Goal: Task Accomplishment & Management: Manage account settings

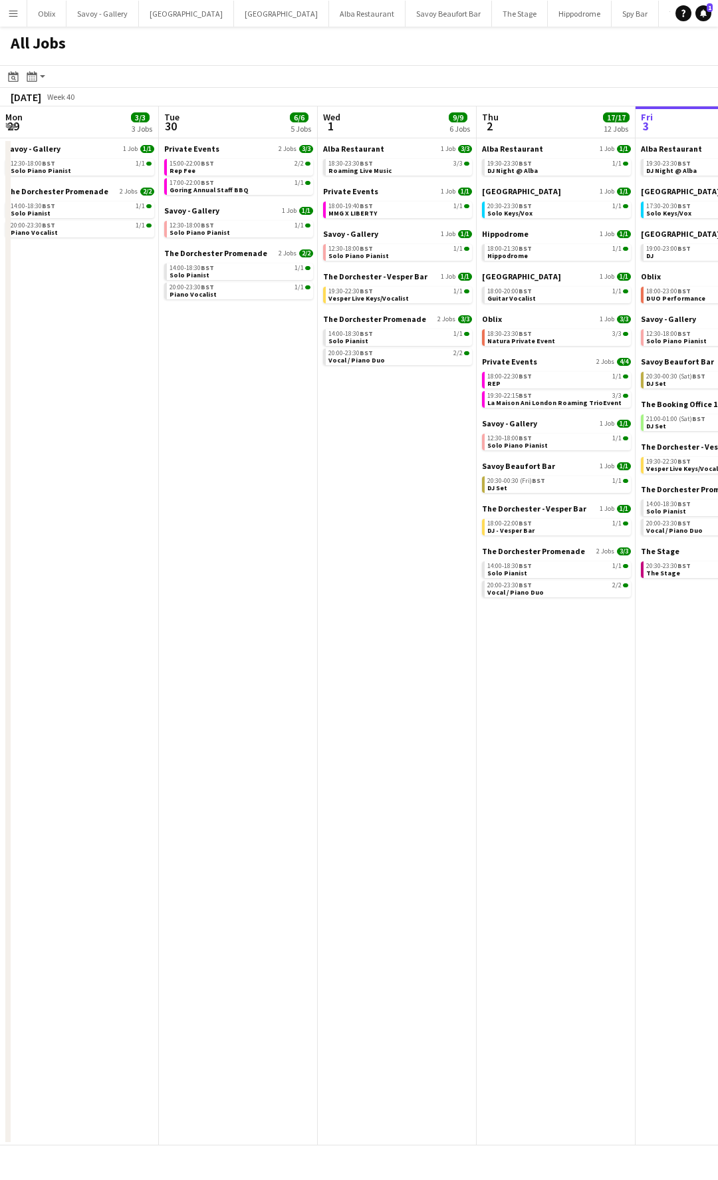
scroll to position [0, 300]
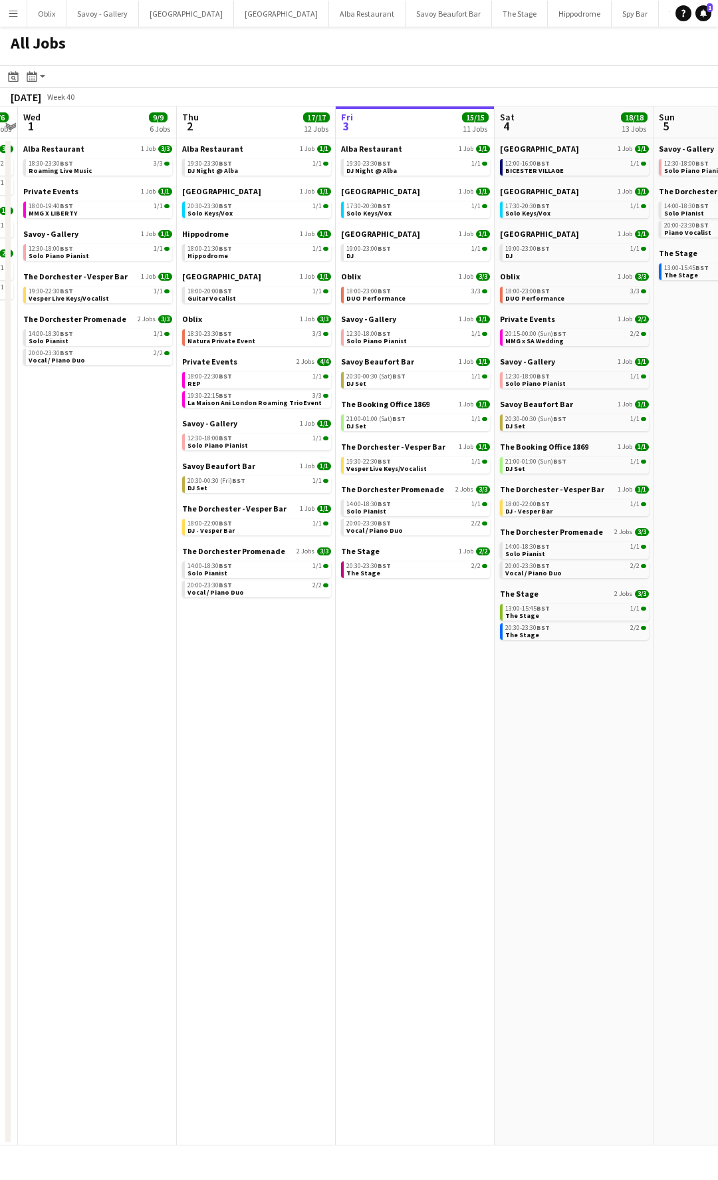
click at [19, 17] on button "Menu" at bounding box center [13, 13] width 27 height 27
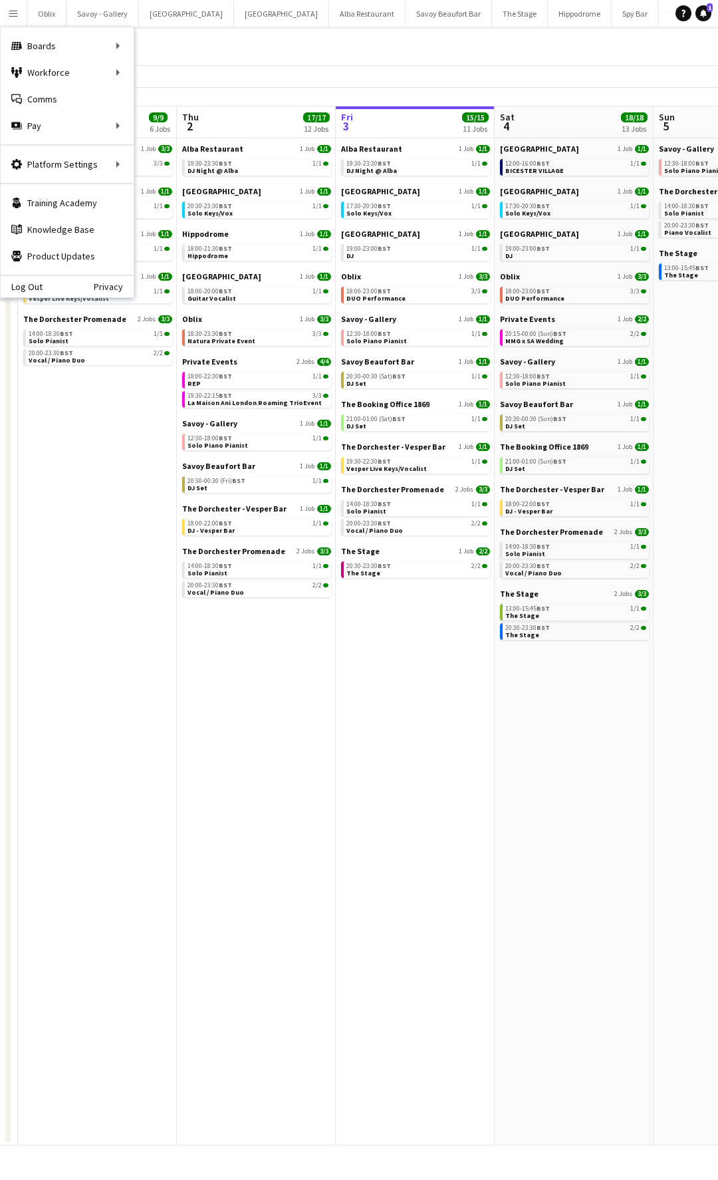
click at [470, 696] on app-date-cell "Alba Restaurant 1 Job 1/1 19:30-23:30 BST 1/1 DJ Night @ Alba Goring Hotel 1 Jo…" at bounding box center [415, 641] width 159 height 1007
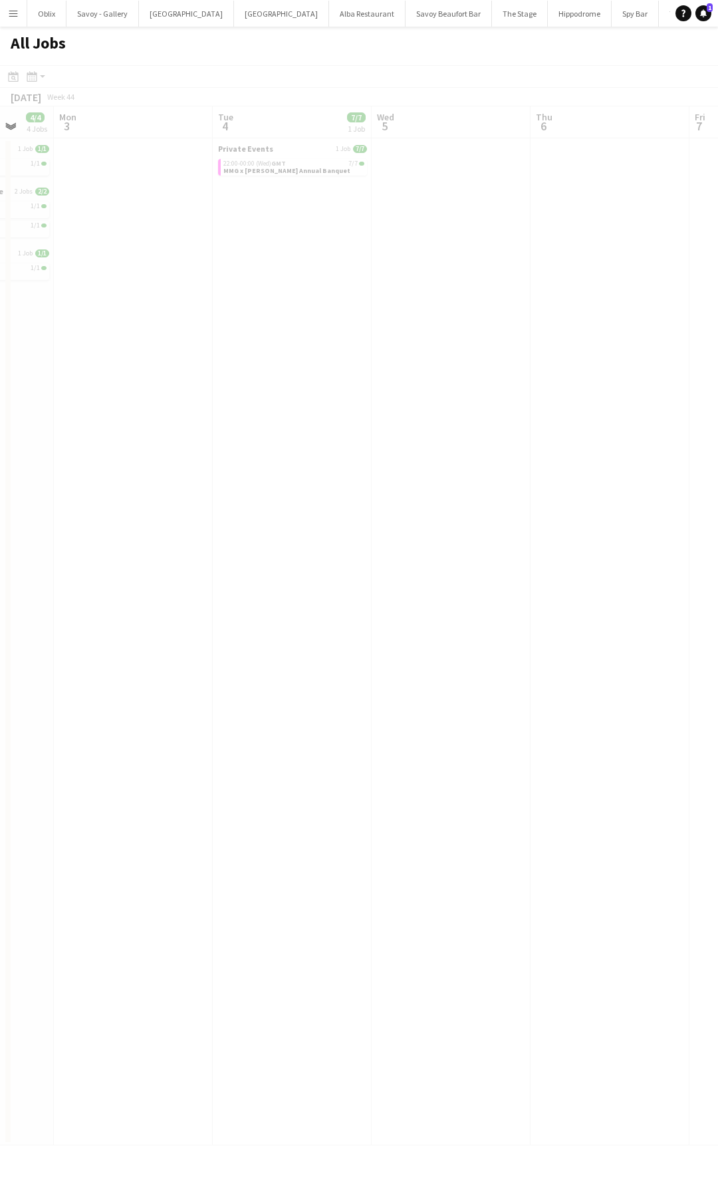
scroll to position [0, 585]
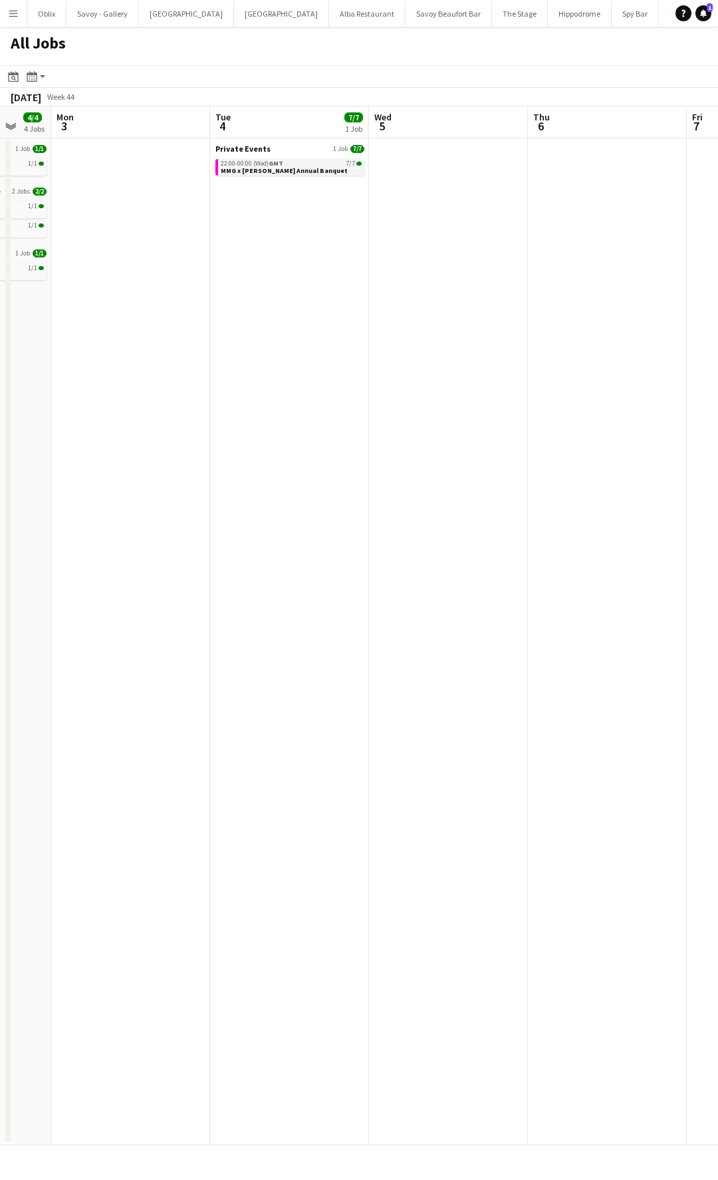
click at [290, 170] on span "MMG x [PERSON_NAME] Annual Banquet" at bounding box center [284, 170] width 127 height 9
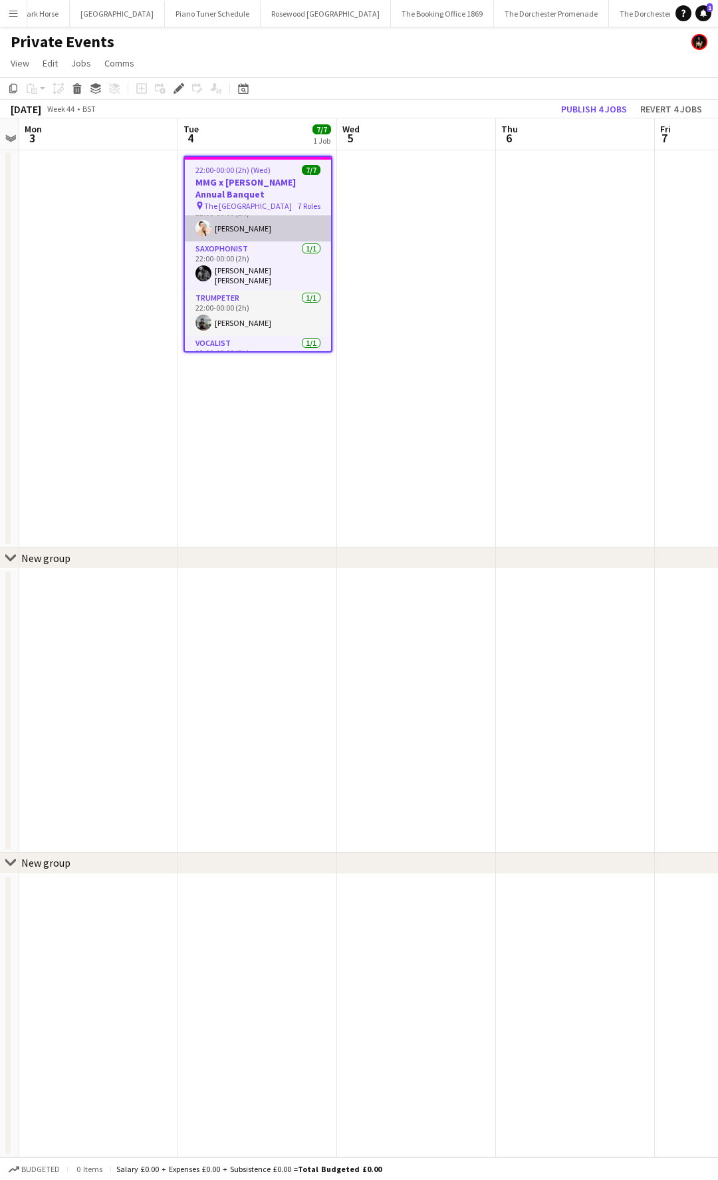
scroll to position [111, 0]
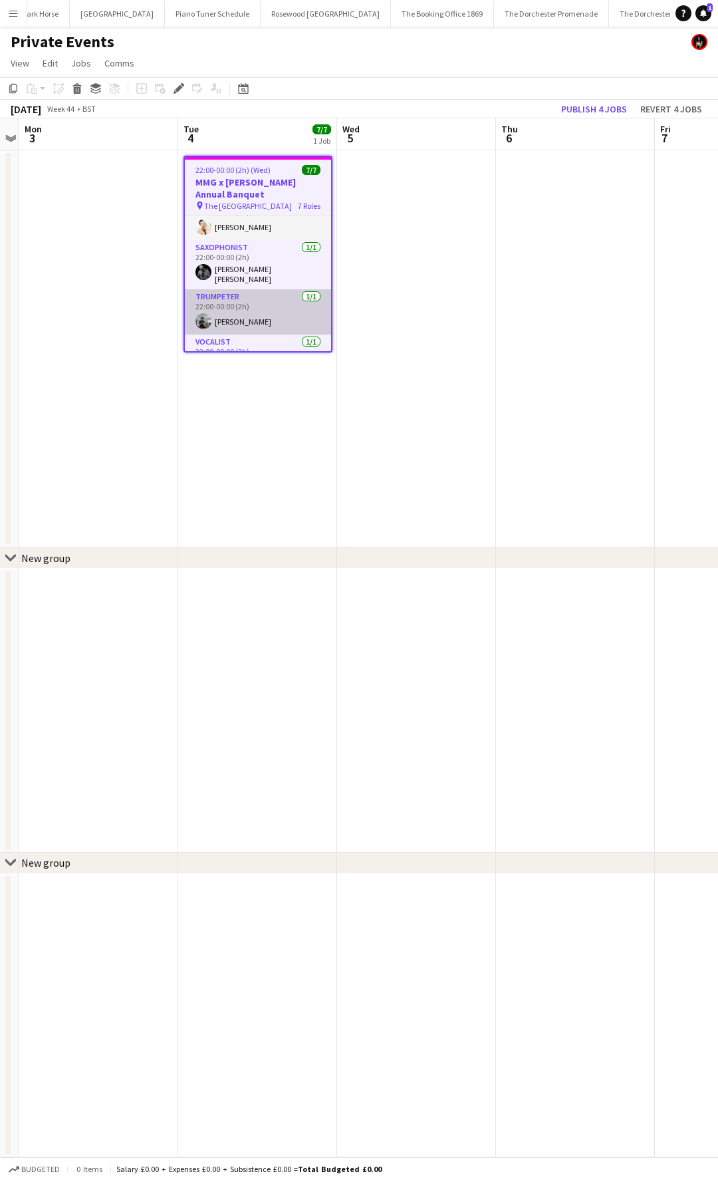
click at [272, 313] on app-card-role "Trumpeter [DATE] 22:00-00:00 (2h) [PERSON_NAME]" at bounding box center [258, 311] width 146 height 45
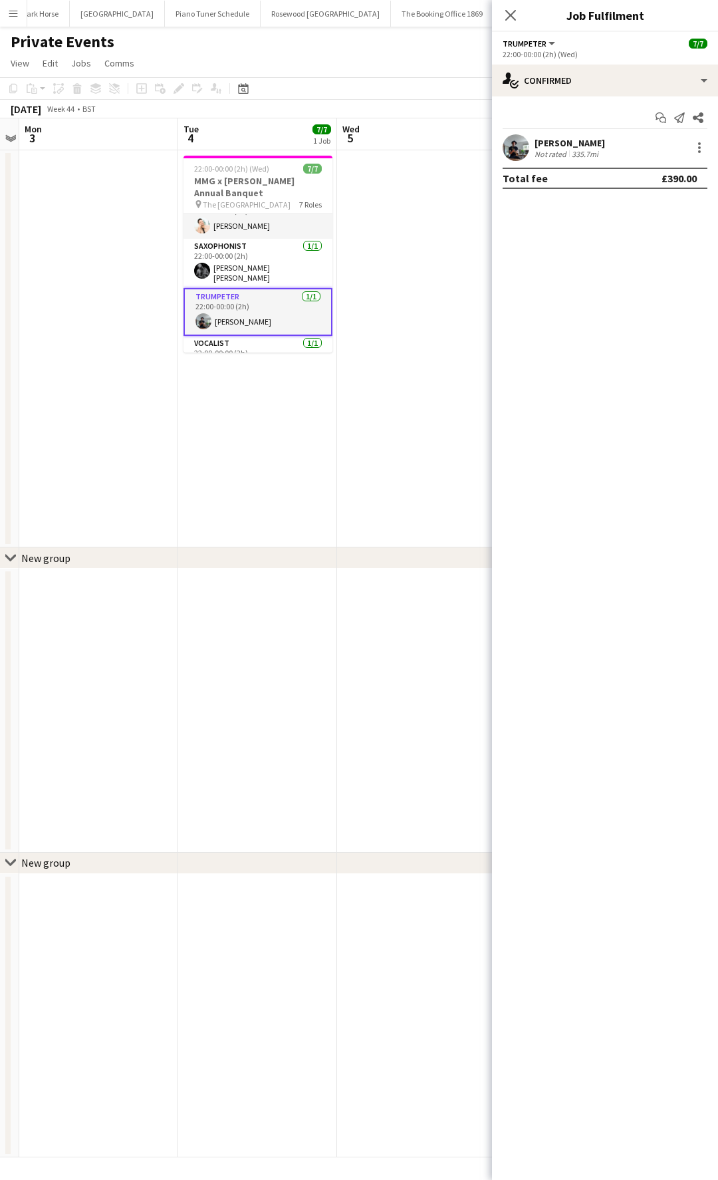
click at [518, 148] on app-user-avatar at bounding box center [516, 147] width 27 height 27
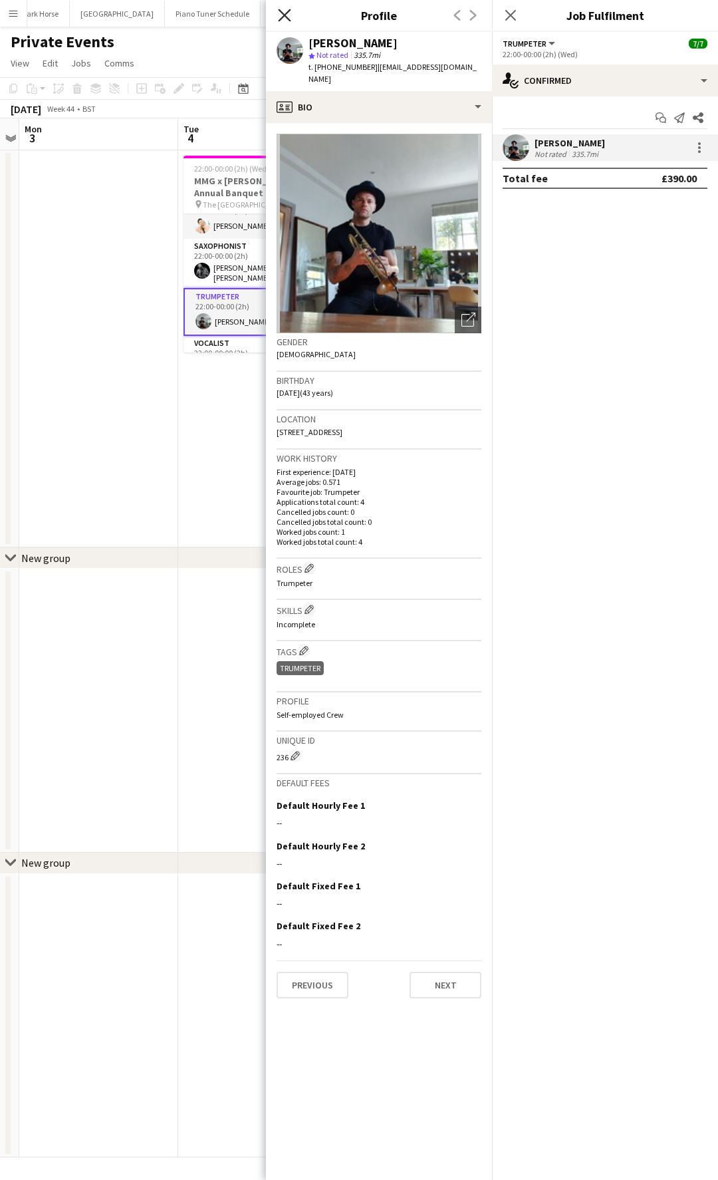
click at [281, 14] on icon "Close pop-in" at bounding box center [284, 15] width 13 height 13
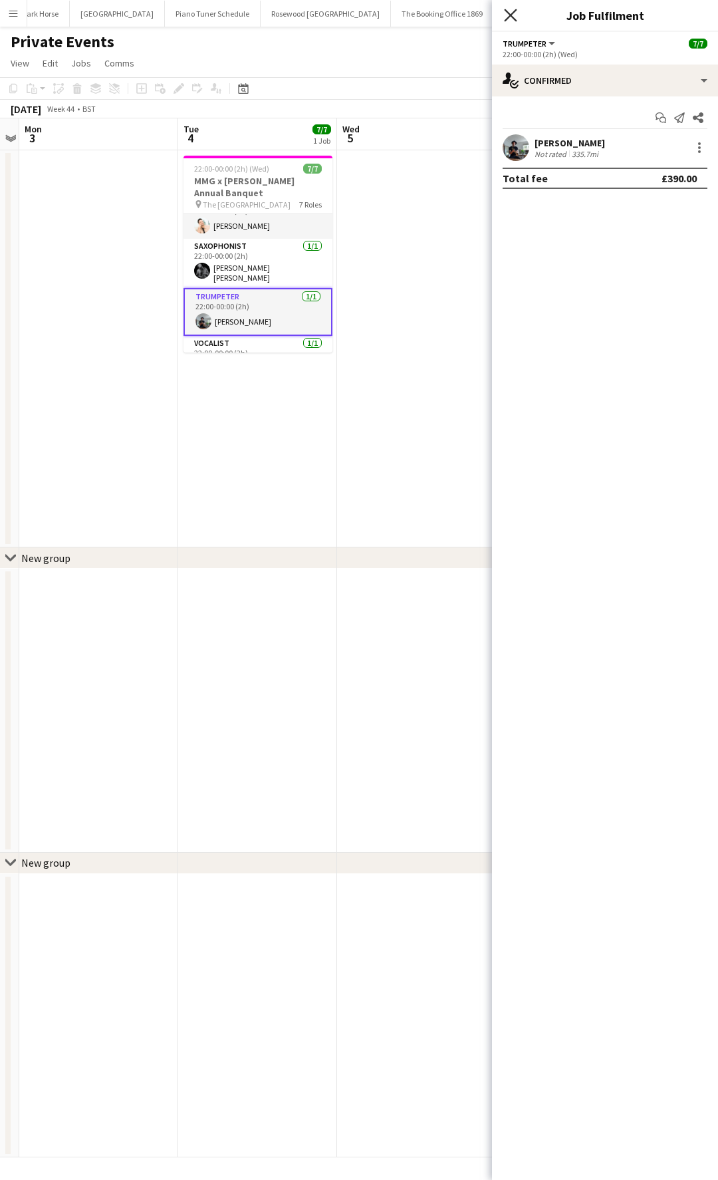
click at [513, 19] on icon "Close pop-in" at bounding box center [510, 15] width 13 height 13
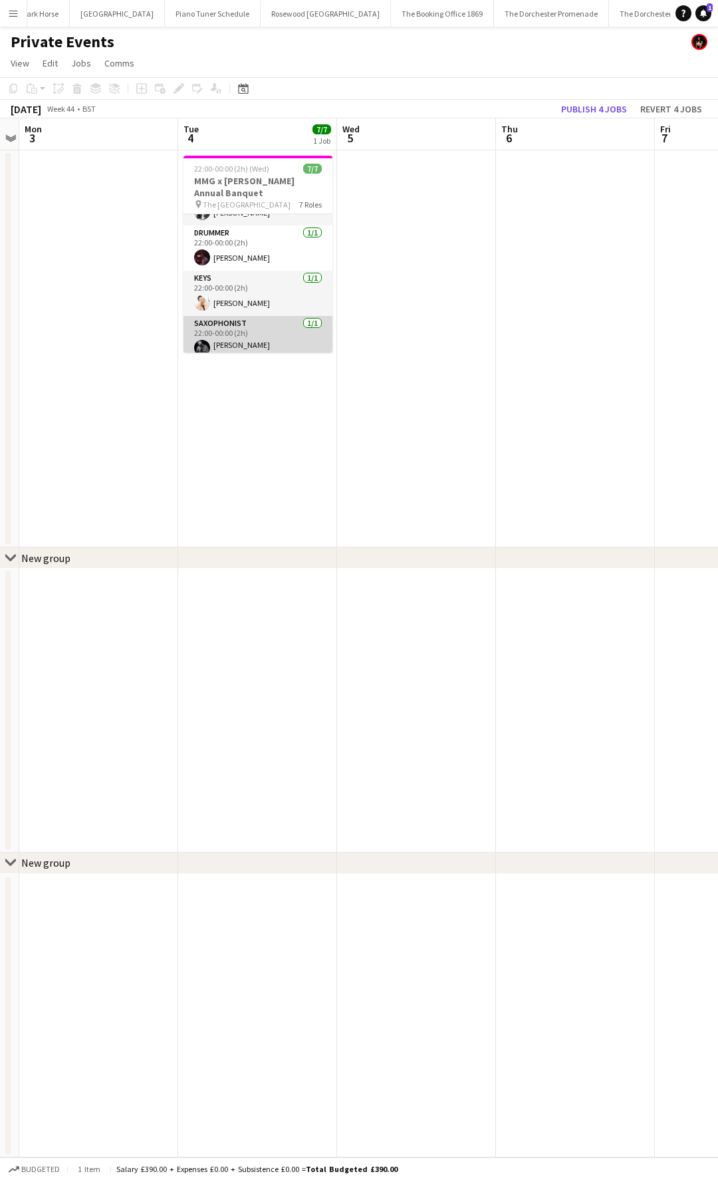
scroll to position [0, 0]
